Goal: Transaction & Acquisition: Purchase product/service

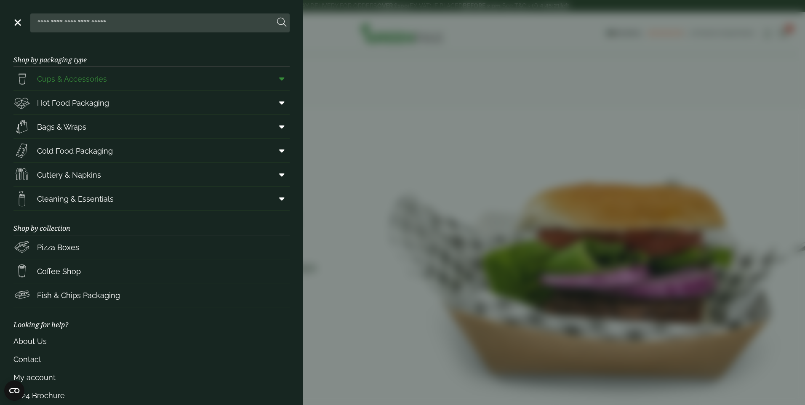
click at [61, 85] on span "Cups & Accessories" at bounding box center [59, 78] width 93 height 17
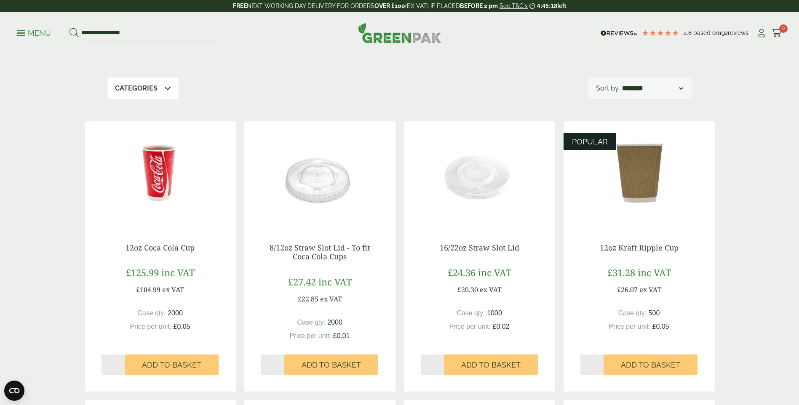
scroll to position [84, 0]
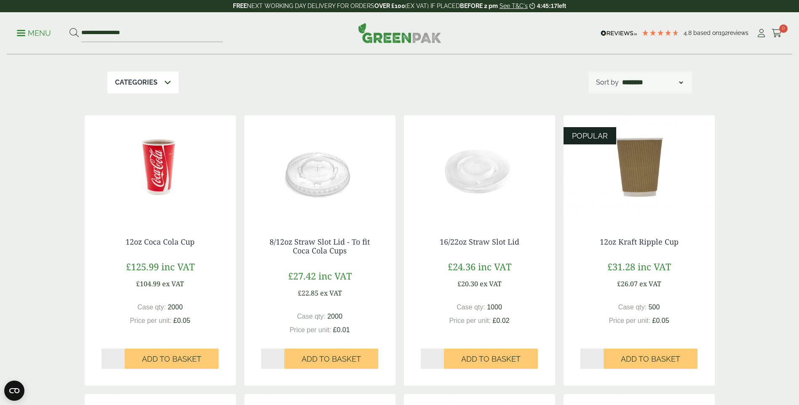
click at [601, 356] on input "*" at bounding box center [592, 359] width 24 height 20
type input "*"
click at [601, 356] on input "*" at bounding box center [592, 359] width 24 height 20
click at [646, 361] on span "Add to Basket" at bounding box center [650, 359] width 59 height 9
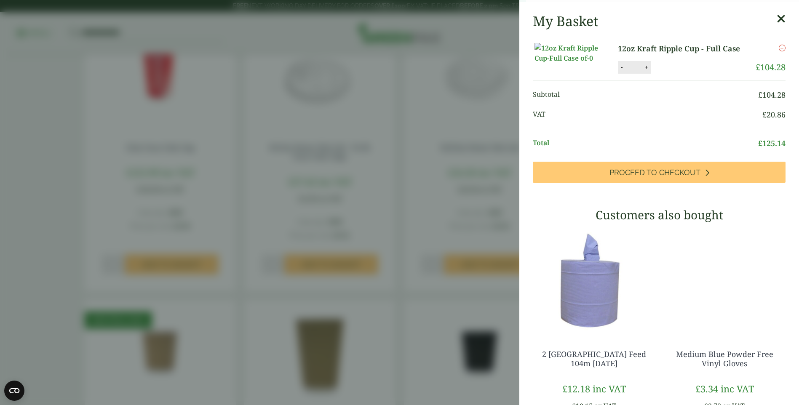
scroll to position [295, 0]
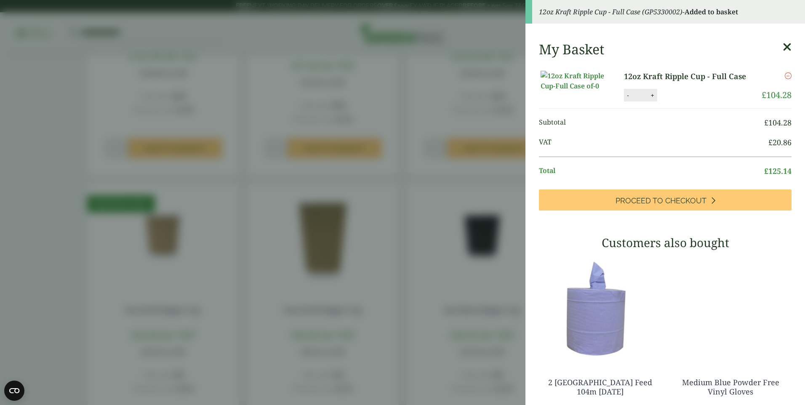
click at [783, 45] on icon at bounding box center [787, 47] width 9 height 12
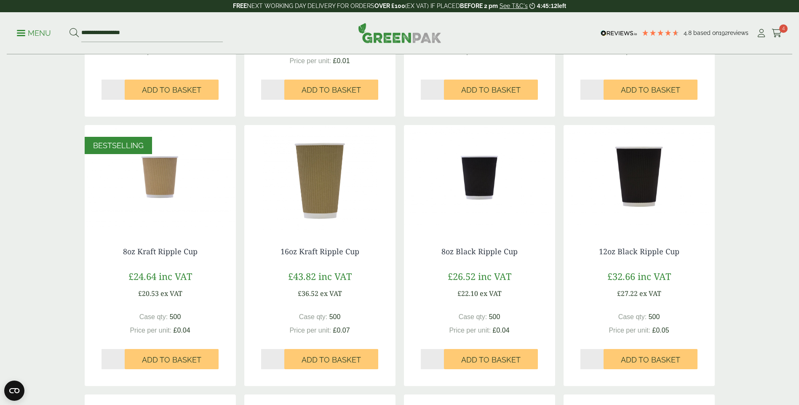
scroll to position [379, 0]
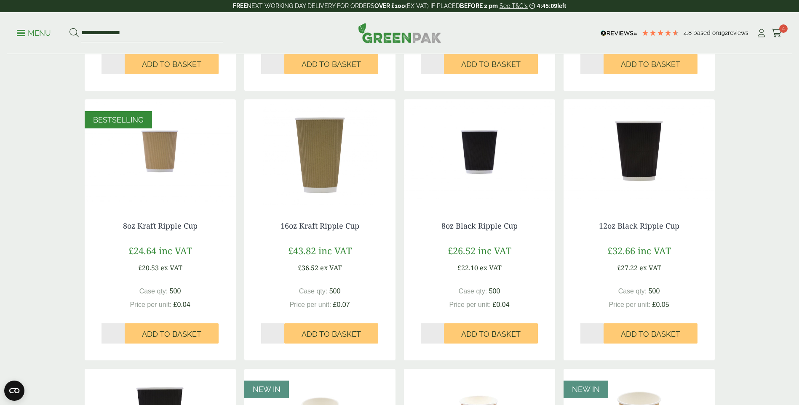
click at [123, 332] on input "*" at bounding box center [113, 333] width 24 height 20
type input "*"
click at [123, 332] on input "*" at bounding box center [113, 333] width 24 height 20
click at [152, 335] on span "Add to Basket" at bounding box center [171, 334] width 59 height 9
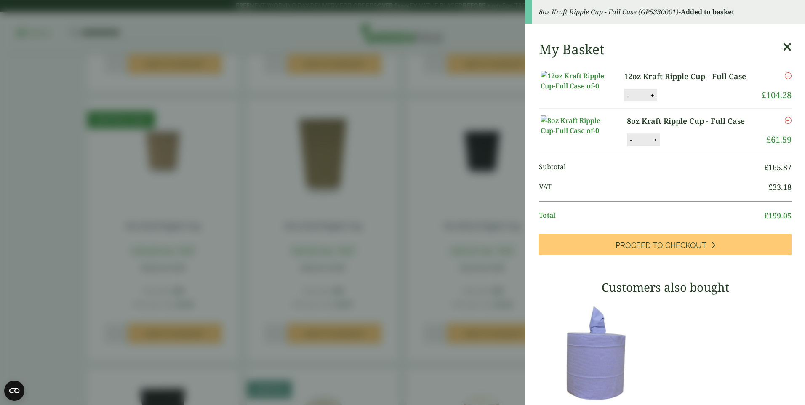
click at [783, 50] on icon at bounding box center [787, 47] width 9 height 12
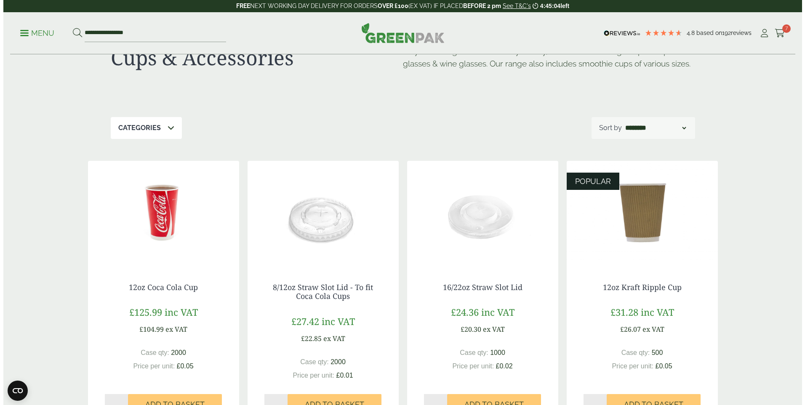
scroll to position [0, 0]
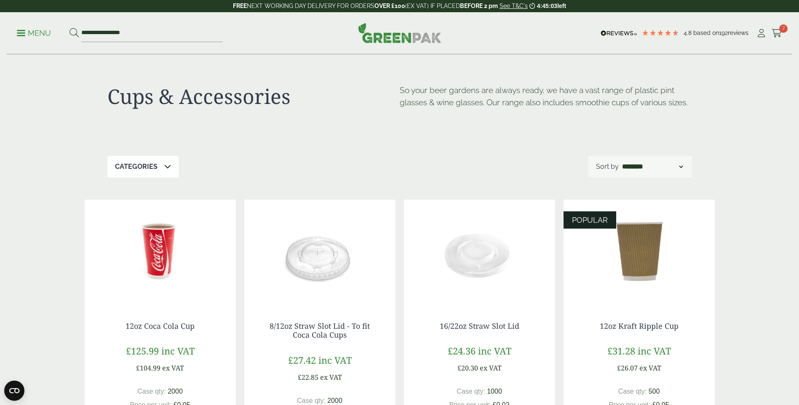
click at [33, 34] on p "Menu" at bounding box center [34, 33] width 34 height 10
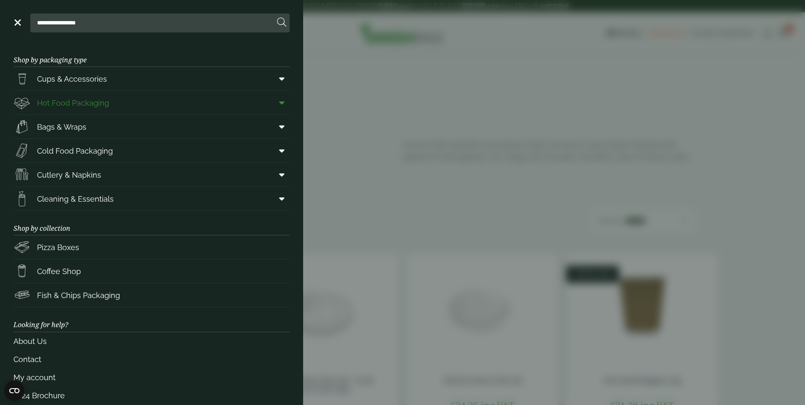
click at [69, 101] on span "Hot Food Packaging" at bounding box center [73, 102] width 72 height 11
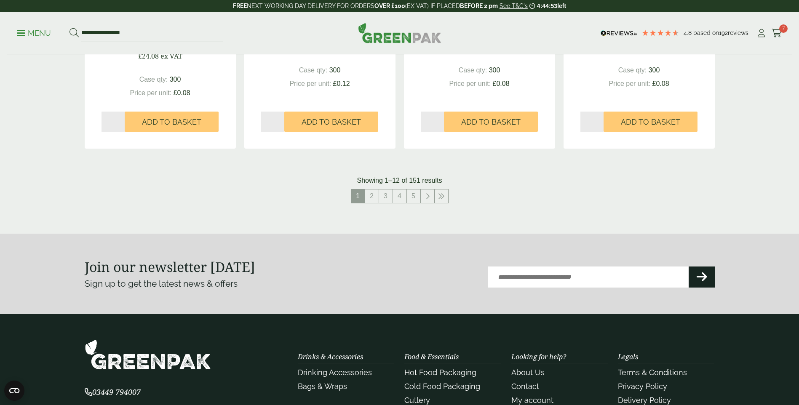
scroll to position [926, 0]
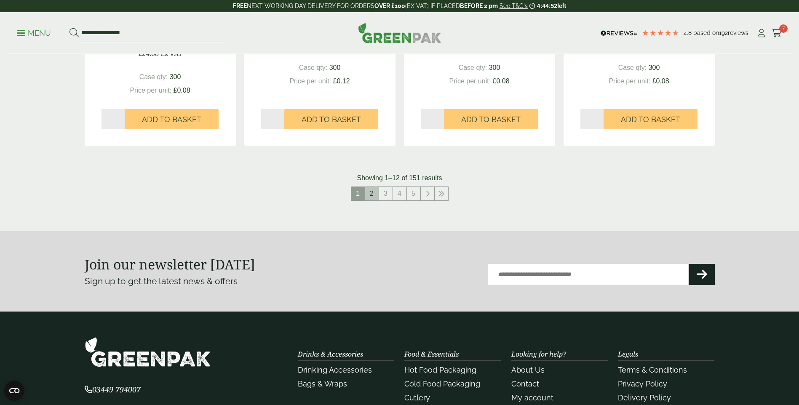
click at [369, 192] on link "2" at bounding box center [371, 193] width 13 height 13
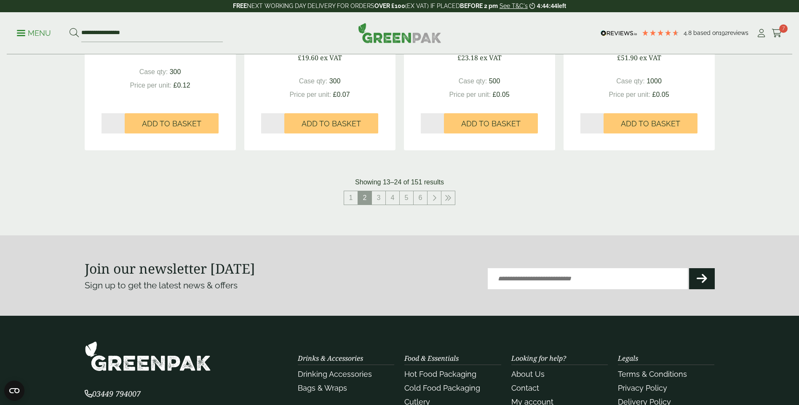
scroll to position [926, 0]
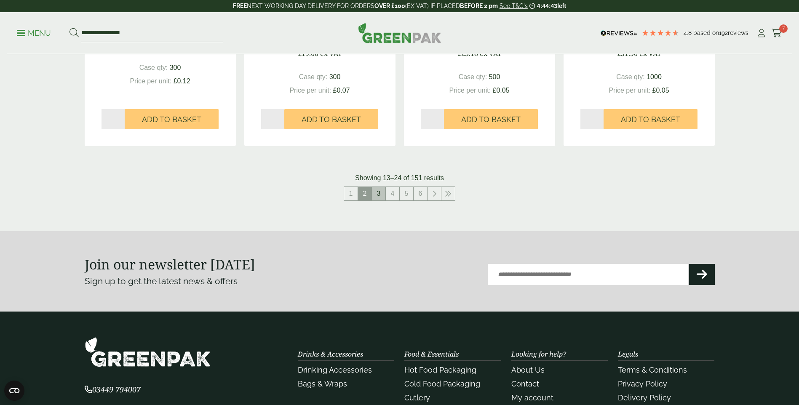
click at [378, 198] on link "3" at bounding box center [378, 193] width 13 height 13
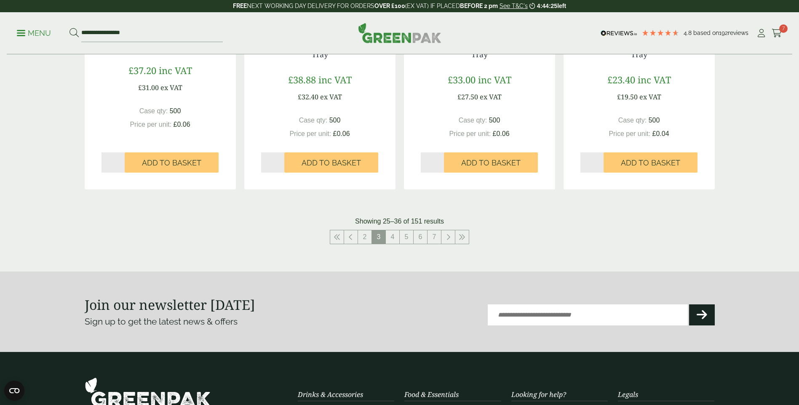
scroll to position [884, 0]
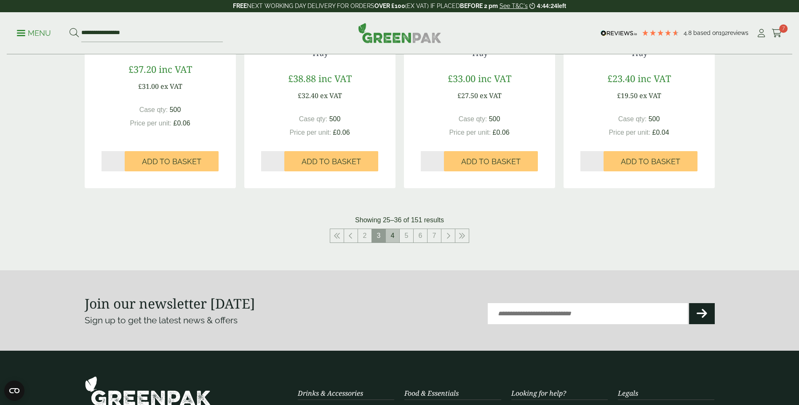
click at [394, 236] on link "4" at bounding box center [392, 235] width 13 height 13
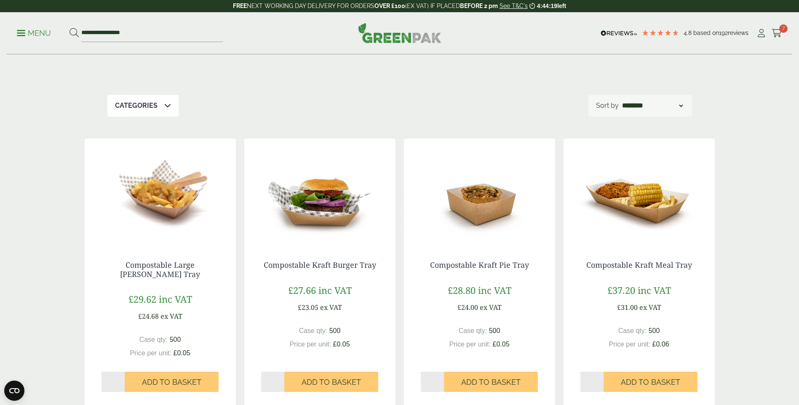
scroll to position [126, 0]
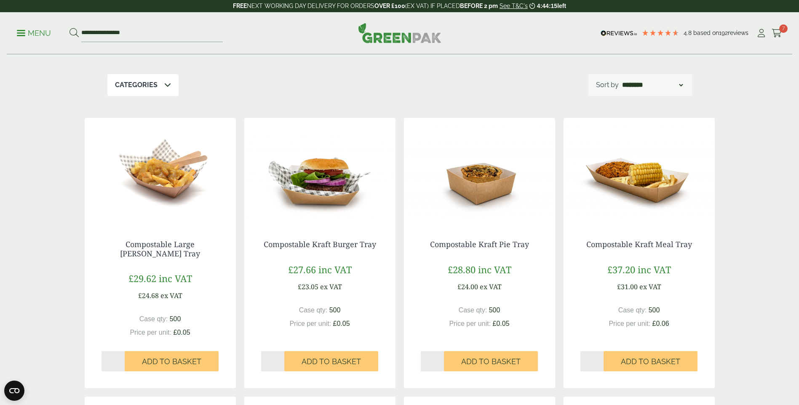
type input "*"
click at [601, 359] on input "*" at bounding box center [592, 361] width 24 height 20
click at [645, 357] on span "Add to Basket" at bounding box center [650, 361] width 59 height 9
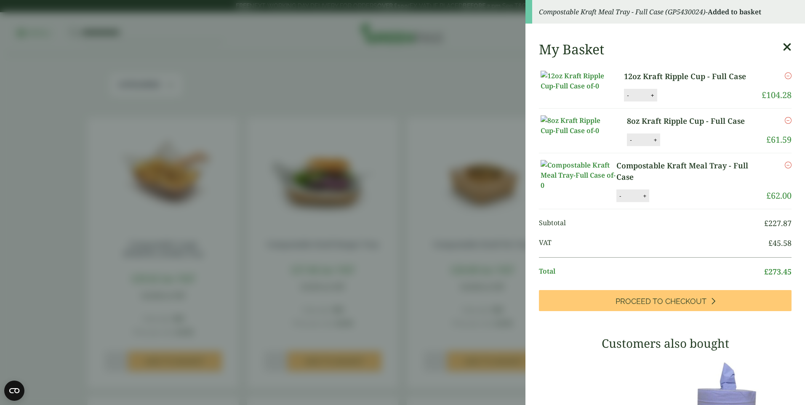
click at [783, 47] on icon at bounding box center [787, 47] width 9 height 12
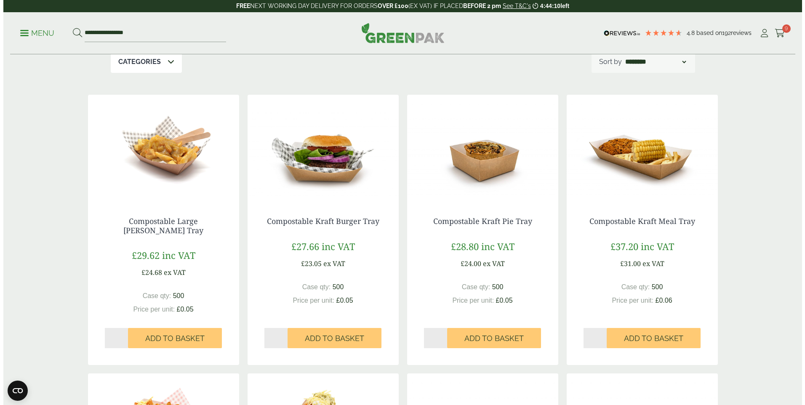
scroll to position [168, 0]
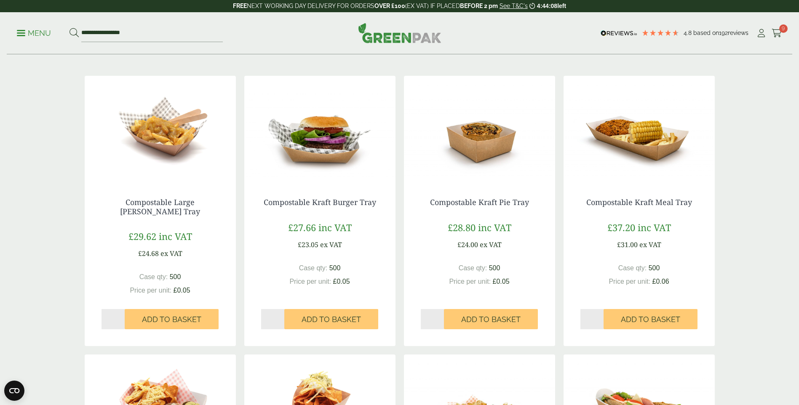
click at [280, 320] on input "*" at bounding box center [273, 319] width 24 height 20
click at [280, 317] on input "*" at bounding box center [273, 319] width 24 height 20
type input "*"
click at [280, 317] on input "*" at bounding box center [273, 319] width 24 height 20
click at [328, 312] on button "Add to Basket" at bounding box center [331, 319] width 94 height 20
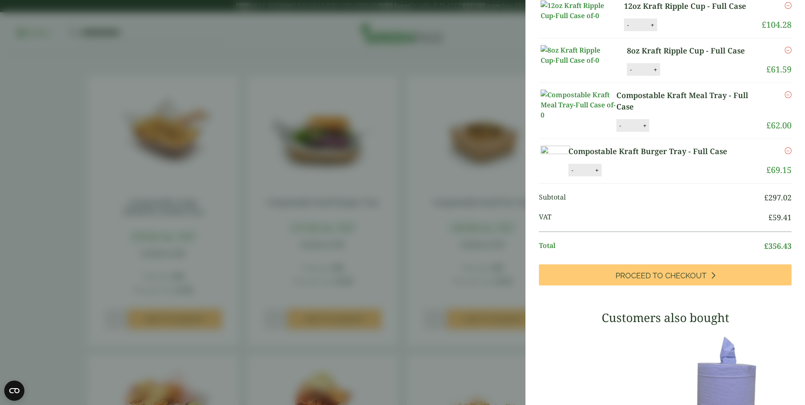
scroll to position [84, 0]
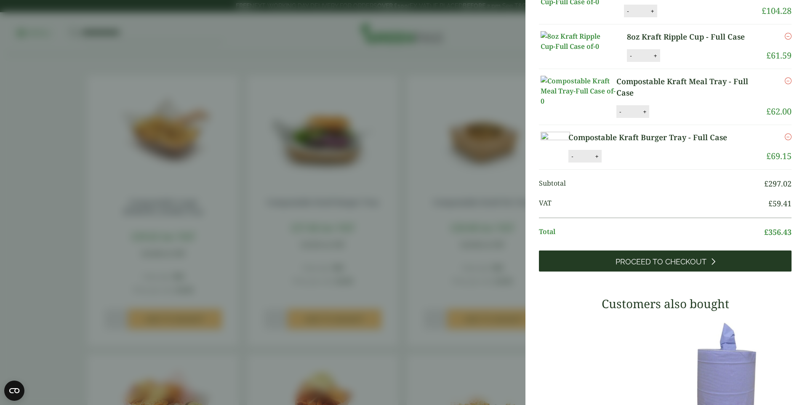
click at [652, 267] on span "Proceed to Checkout" at bounding box center [661, 261] width 91 height 9
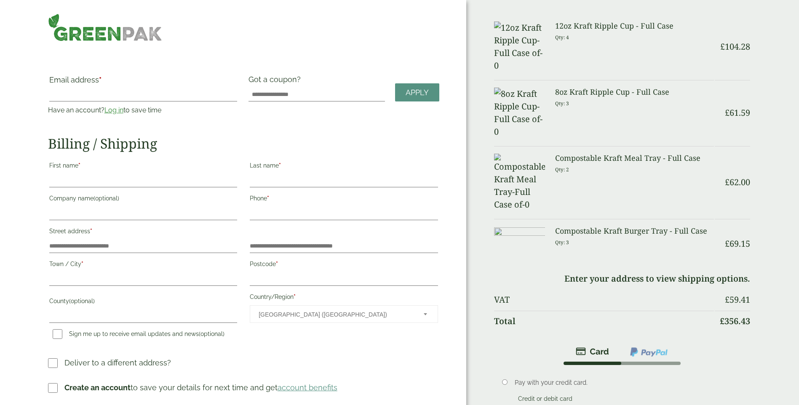
click at [99, 97] on input "Email address *" at bounding box center [143, 94] width 188 height 13
type input "**********"
type input "*****"
type input "******"
type input "**********"
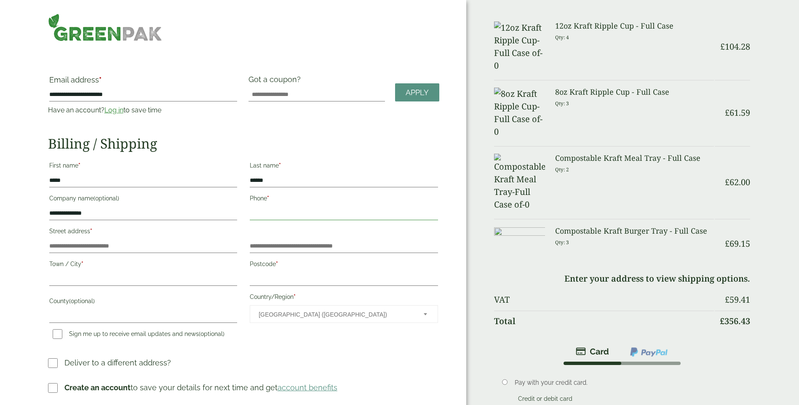
type input "**********"
type input "*******"
type input "********"
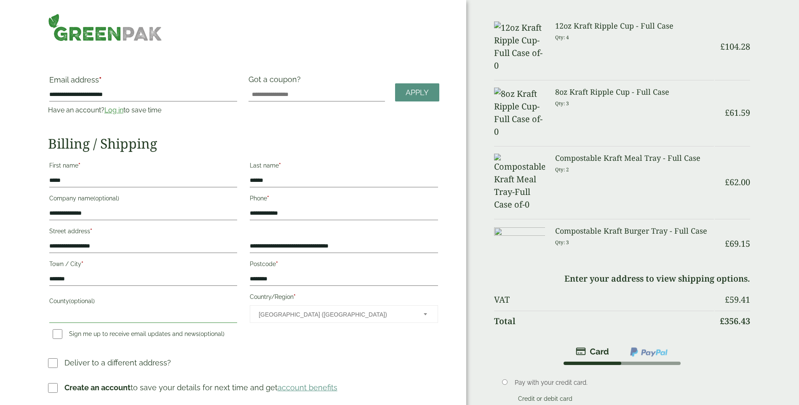
type input "**********"
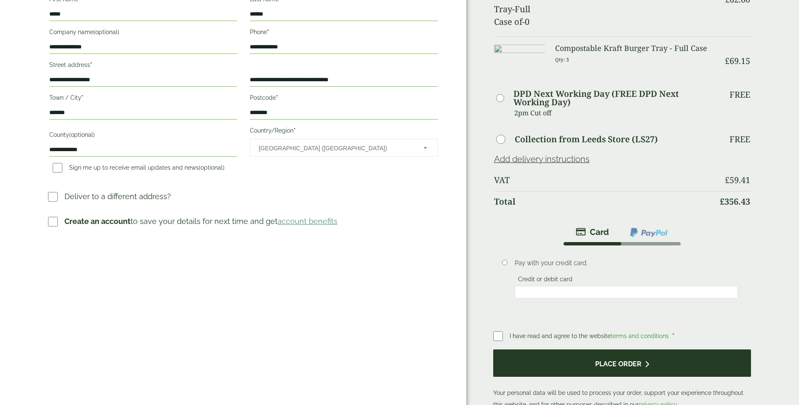
scroll to position [168, 0]
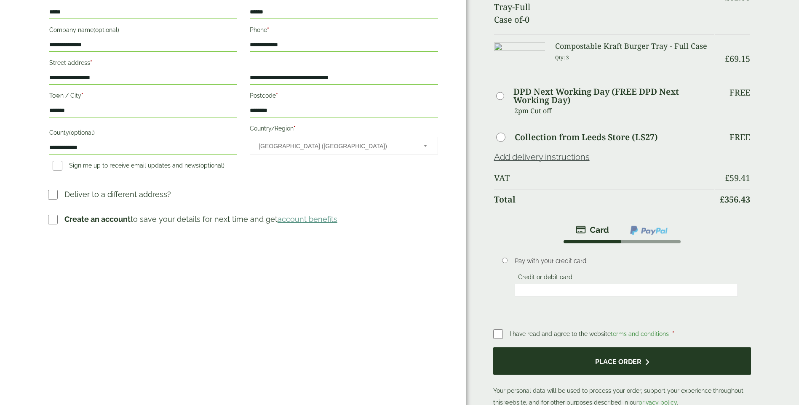
click at [616, 347] on button "Place order" at bounding box center [622, 360] width 258 height 27
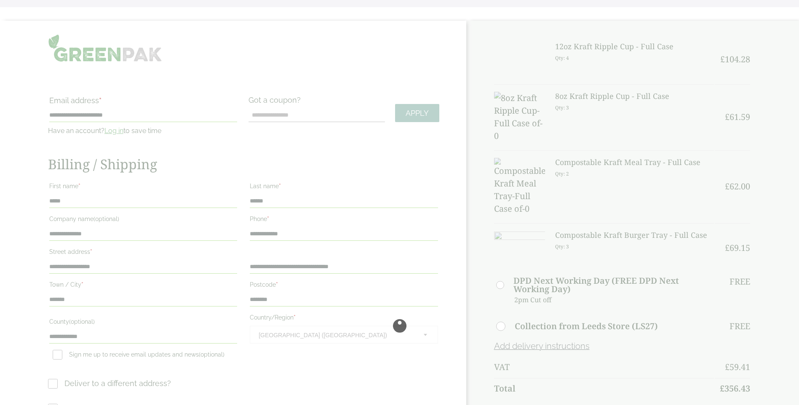
scroll to position [0, 0]
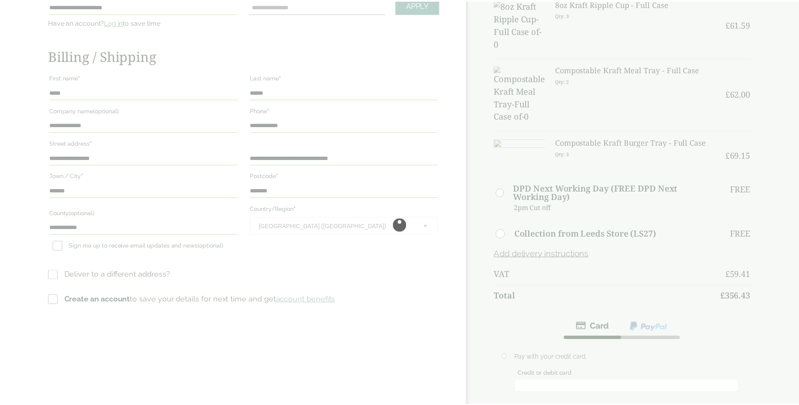
scroll to position [126, 0]
